Goal: Check status: Check status

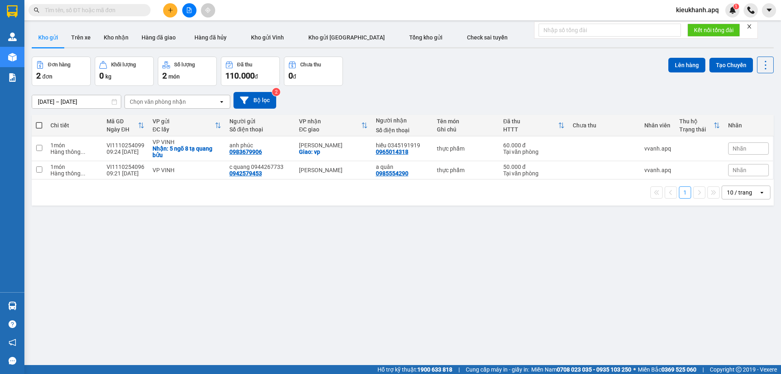
paste input "0989778078"
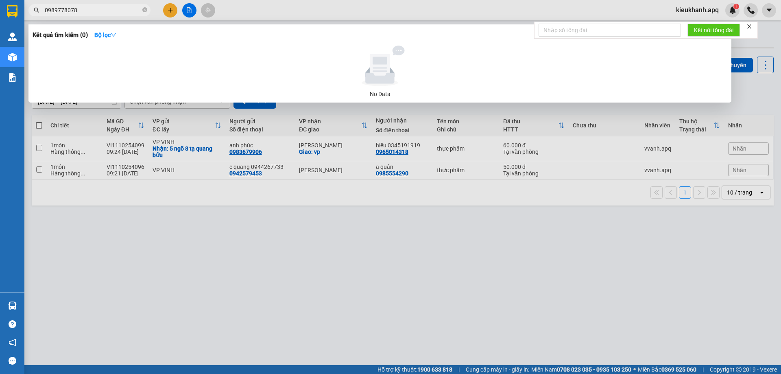
drag, startPoint x: 46, startPoint y: 7, endPoint x: 33, endPoint y: 8, distance: 12.6
click at [33, 8] on span "0989778078" at bounding box center [89, 10] width 122 height 12
drag, startPoint x: 90, startPoint y: 12, endPoint x: 0, endPoint y: 9, distance: 89.6
click at [0, 9] on section "Kết quả [PERSON_NAME] ( 0 ) Bộ lọc No Data 0989778078 kieukhanh.apq 1 [PERSON_N…" at bounding box center [390, 187] width 781 height 374
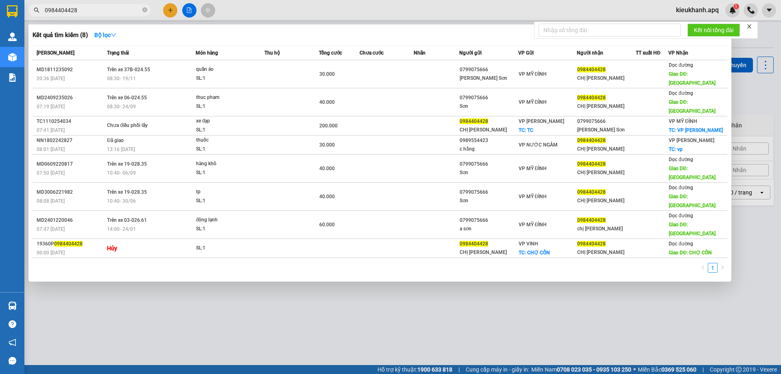
type input "0984404428"
click at [105, 11] on input "0984404428" at bounding box center [93, 10] width 96 height 9
